Goal: Information Seeking & Learning: Learn about a topic

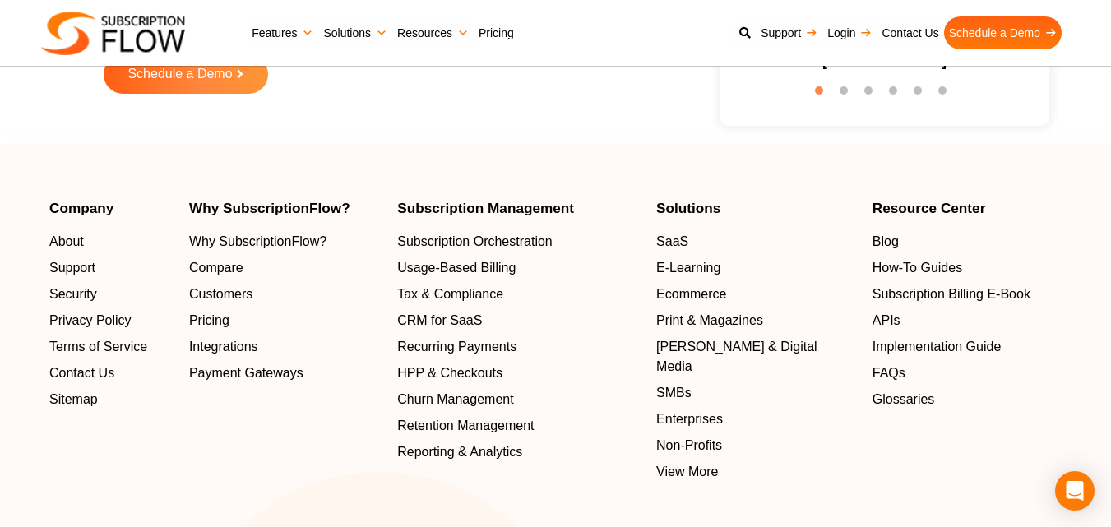
scroll to position [5463, 0]
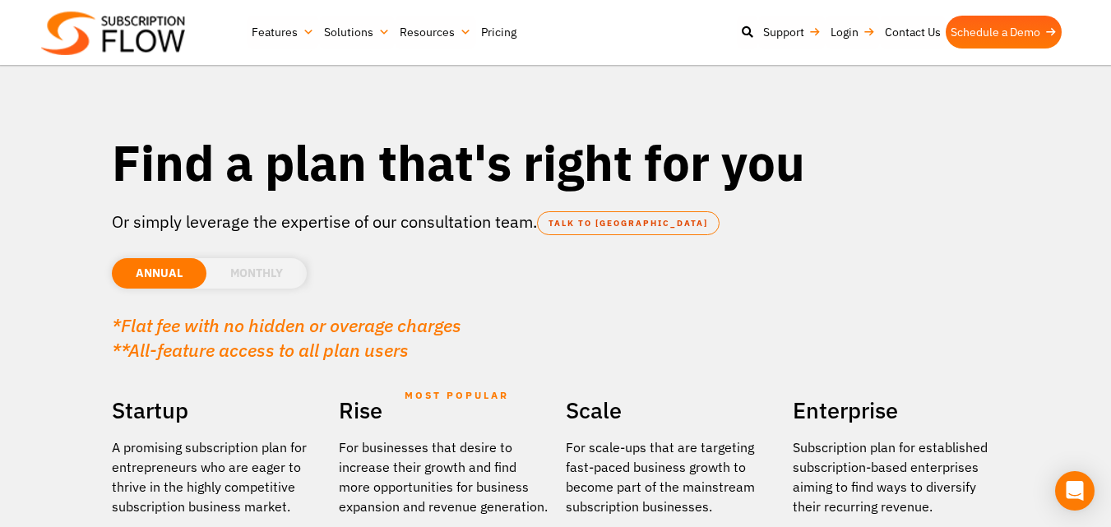
click at [238, 276] on li "MONTHLY" at bounding box center [256, 273] width 100 height 30
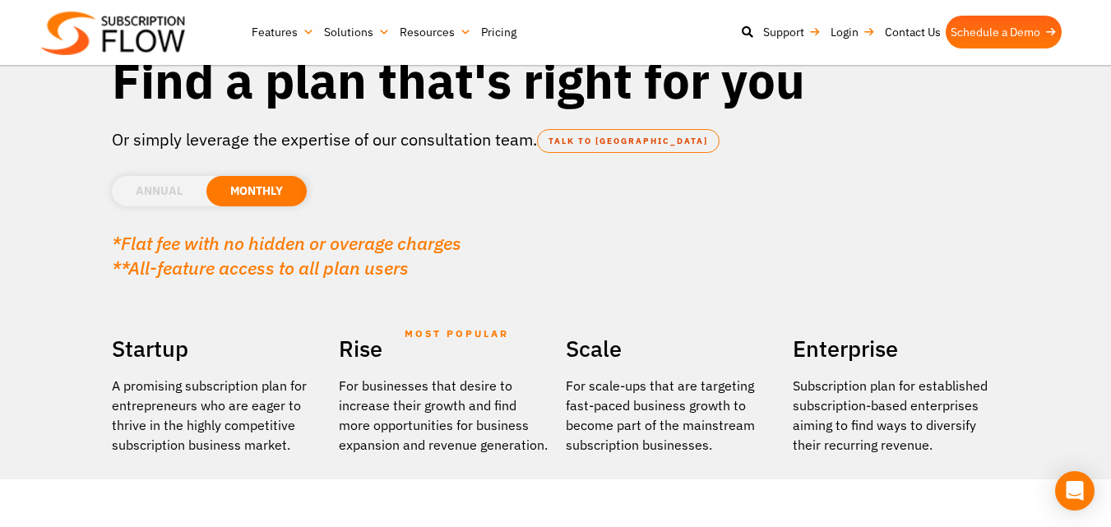
click at [170, 192] on li "ANNUAL" at bounding box center [159, 191] width 95 height 30
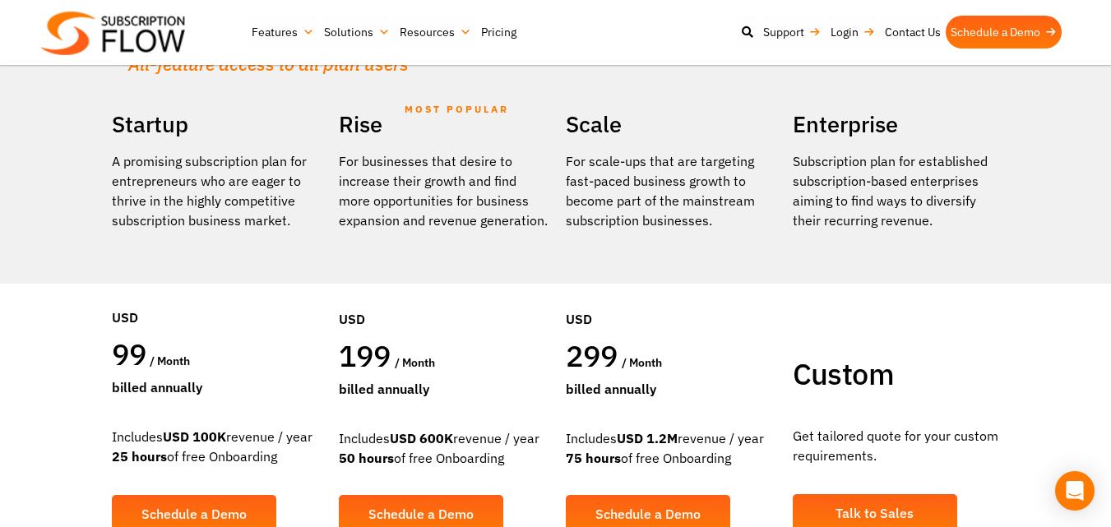
scroll to position [165, 0]
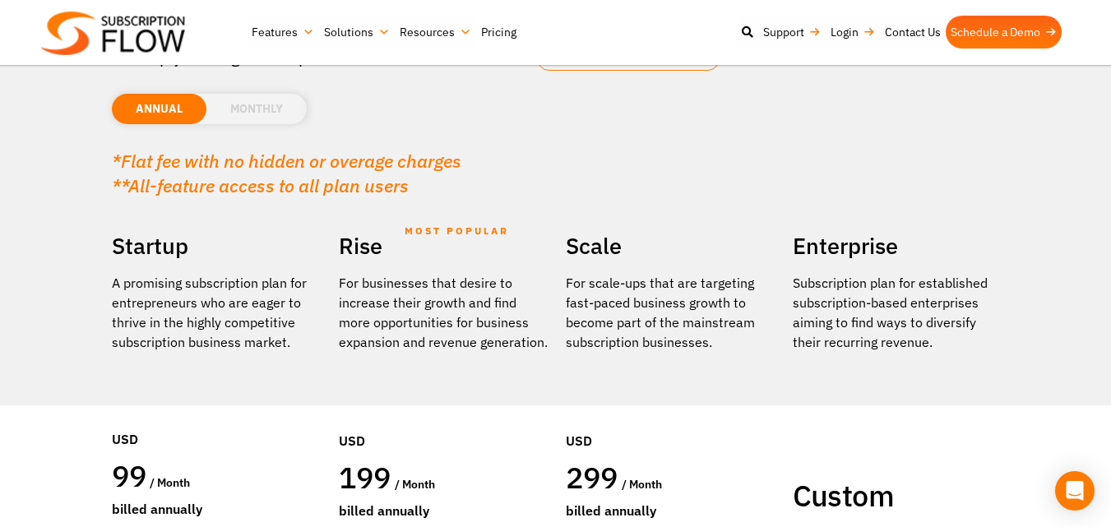
click at [280, 103] on li "MONTHLY" at bounding box center [256, 109] width 100 height 30
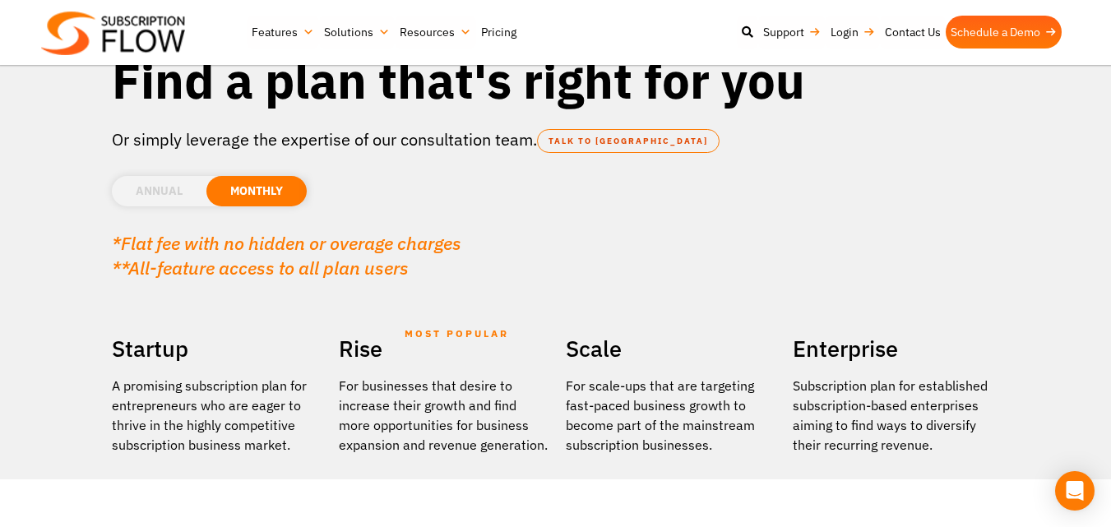
click at [188, 197] on li "ANNUAL" at bounding box center [159, 191] width 95 height 30
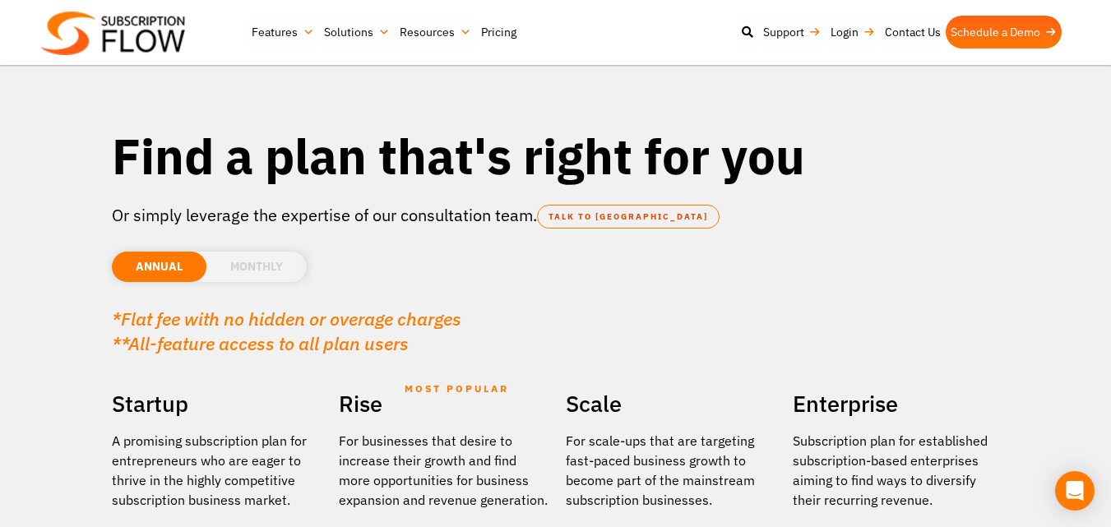
scroll to position [0, 0]
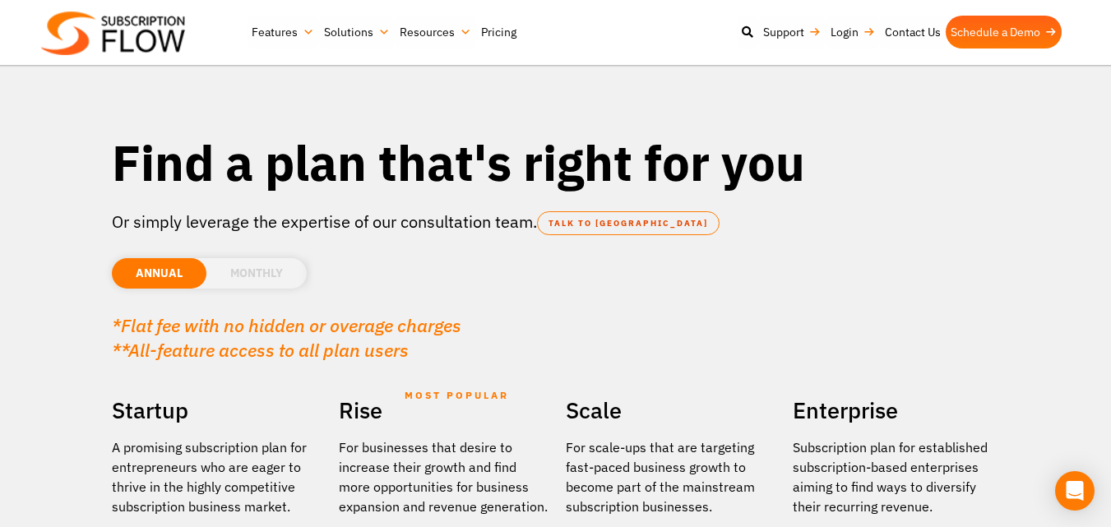
click at [246, 272] on li "MONTHLY" at bounding box center [256, 273] width 100 height 30
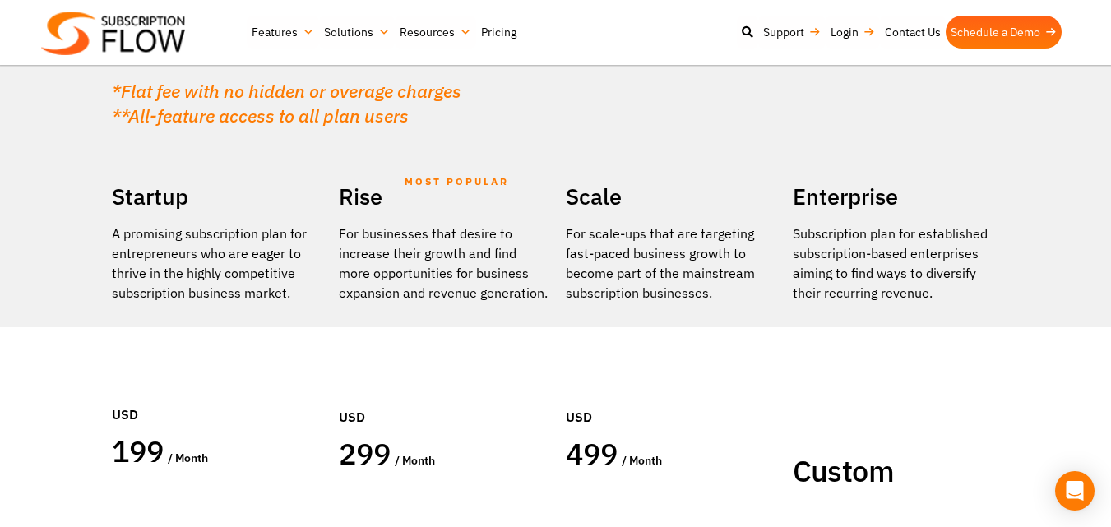
scroll to position [247, 0]
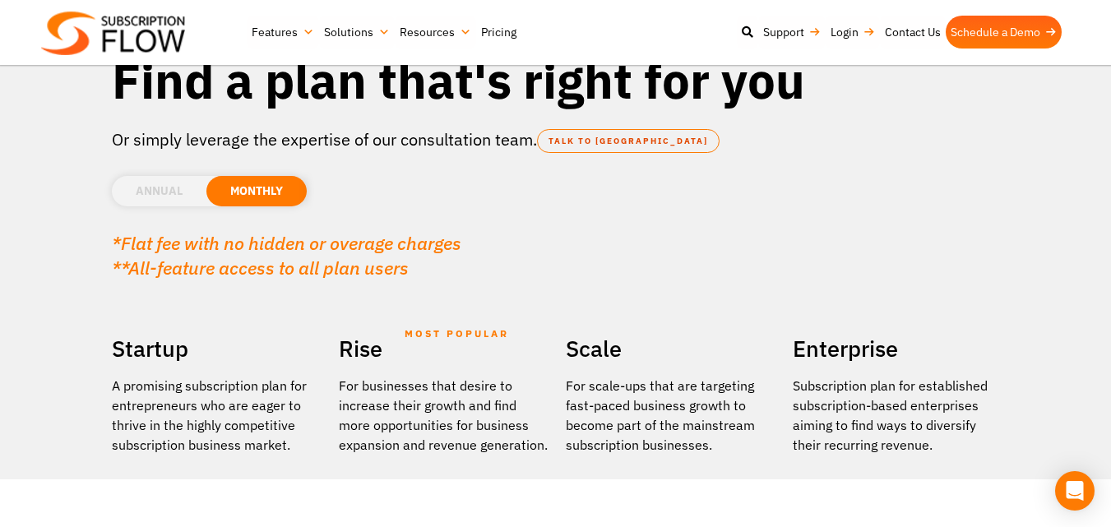
click at [194, 182] on li "ANNUAL" at bounding box center [159, 191] width 95 height 30
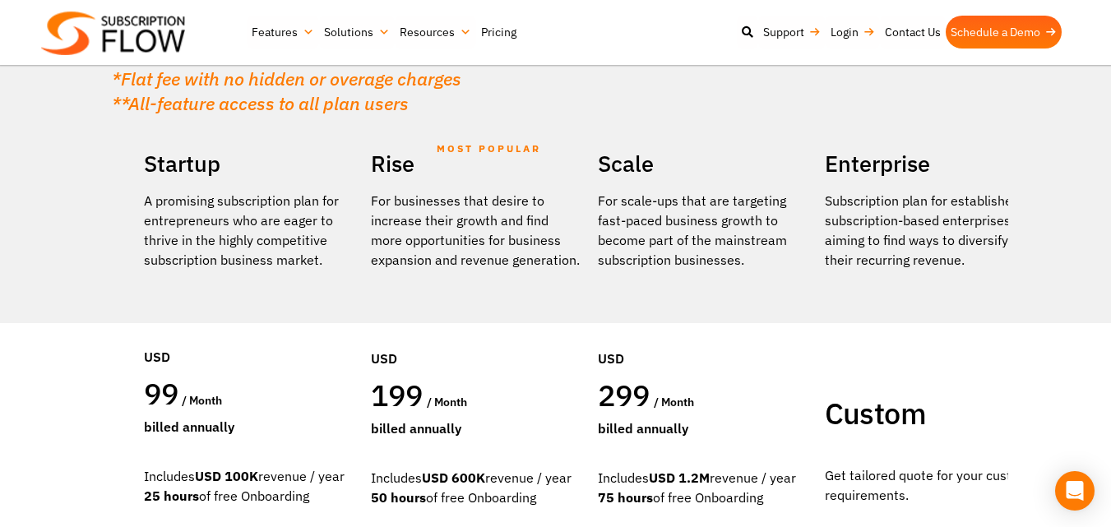
drag, startPoint x: 114, startPoint y: 154, endPoint x: 197, endPoint y: 160, distance: 82.5
click at [197, 160] on div "Startup A promising subscription plan for entrepreneurs who are eager to thrive…" at bounding box center [249, 371] width 227 height 452
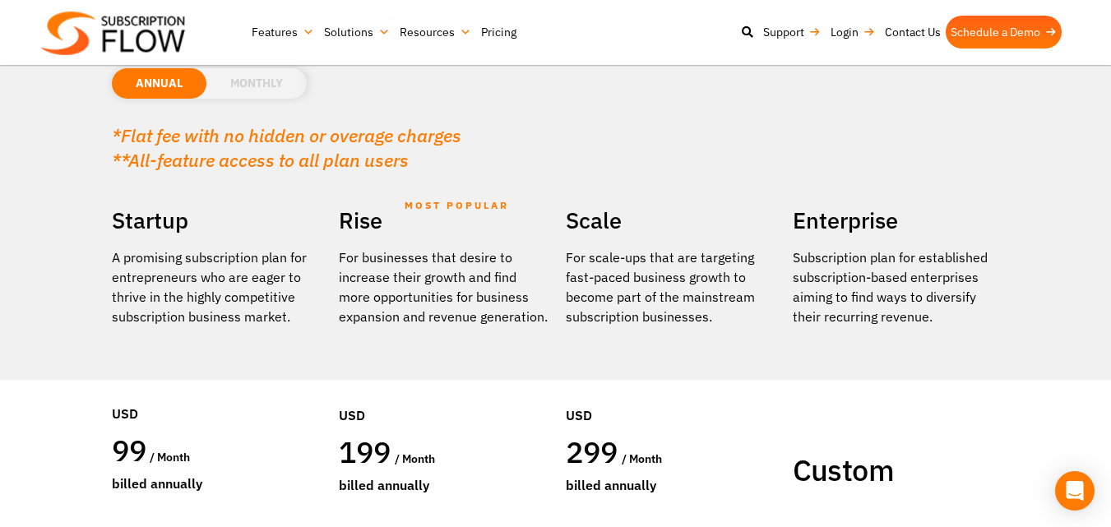
scroll to position [165, 0]
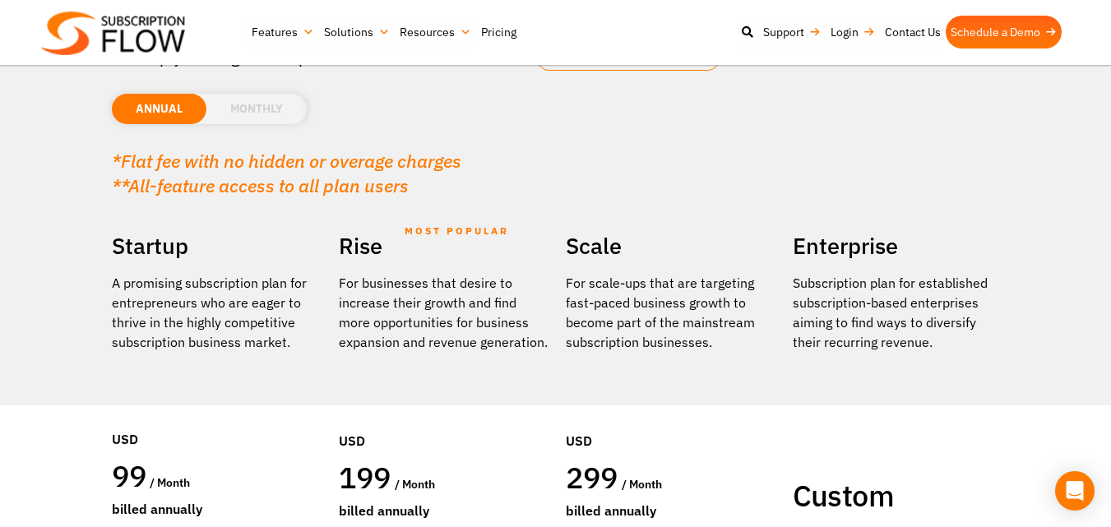
click at [281, 120] on li "MONTHLY" at bounding box center [256, 109] width 100 height 30
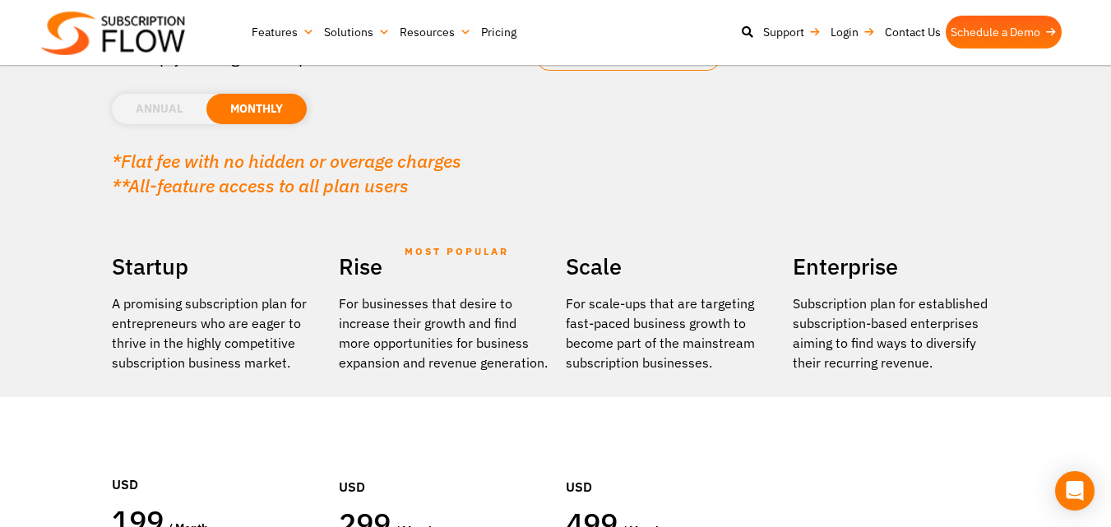
click at [153, 101] on li "ANNUAL" at bounding box center [159, 109] width 95 height 30
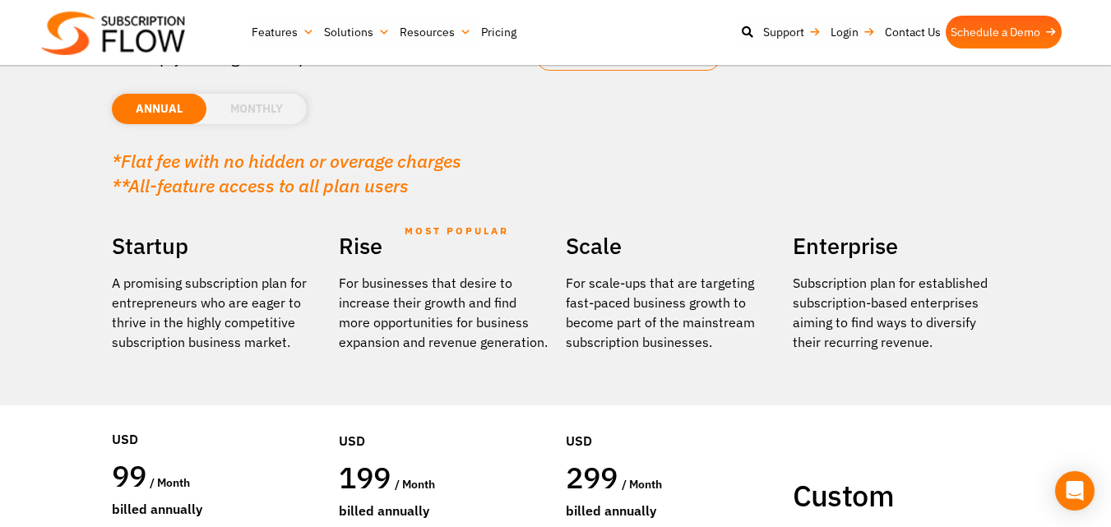
click at [251, 101] on li "MONTHLY" at bounding box center [256, 109] width 100 height 30
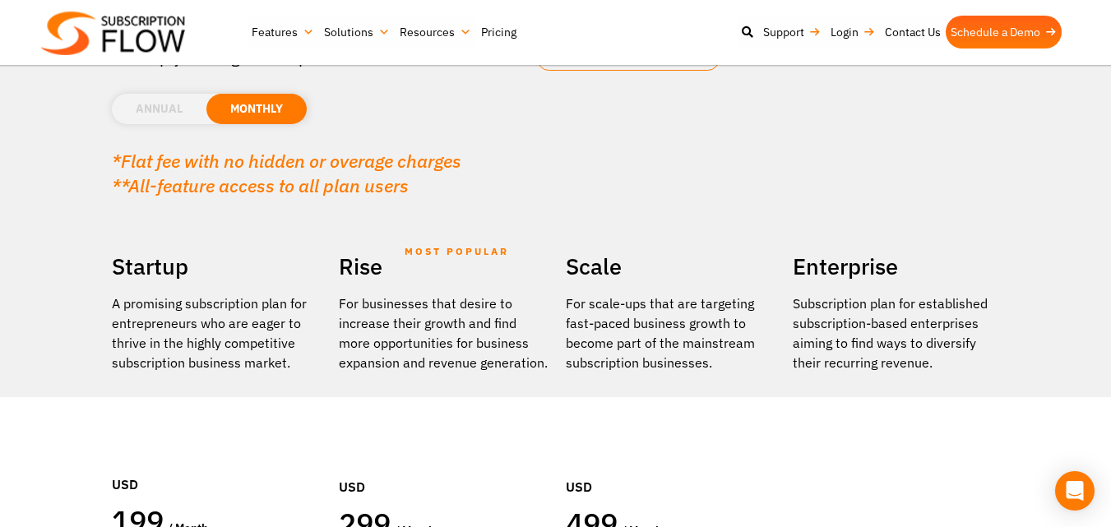
click at [165, 106] on li "ANNUAL" at bounding box center [159, 109] width 95 height 30
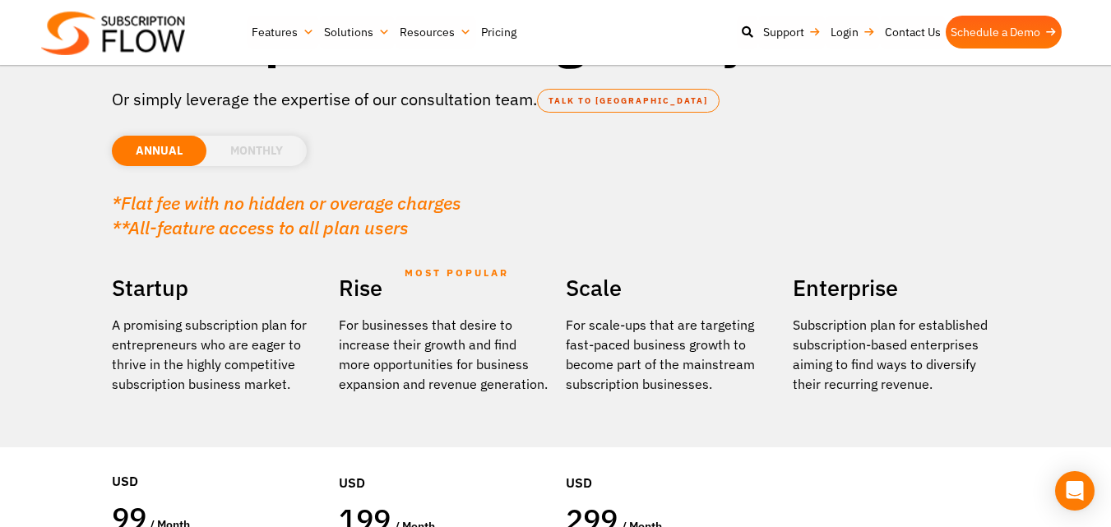
scroll to position [82, 0]
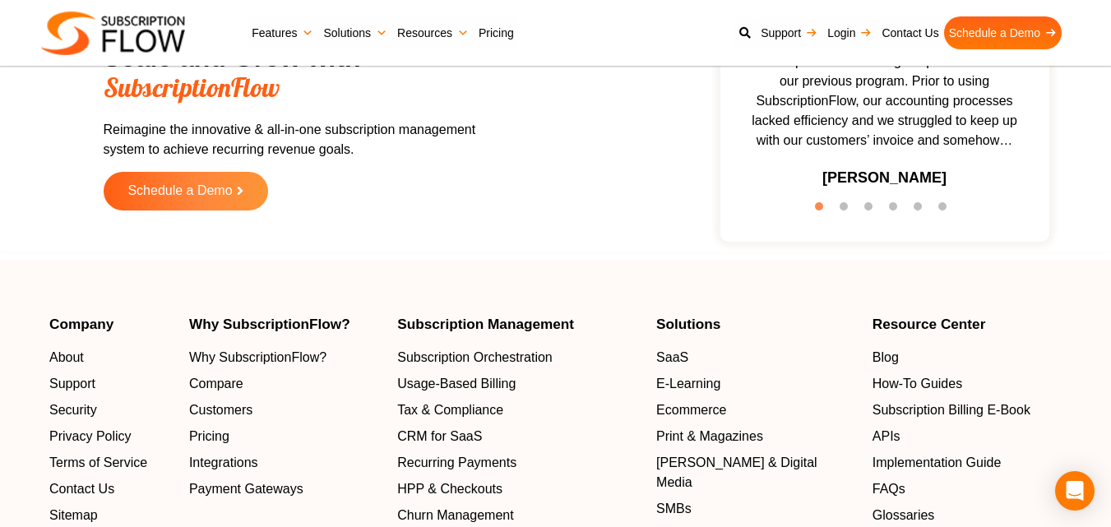
scroll to position [3291, 0]
